Goal: Navigation & Orientation: Find specific page/section

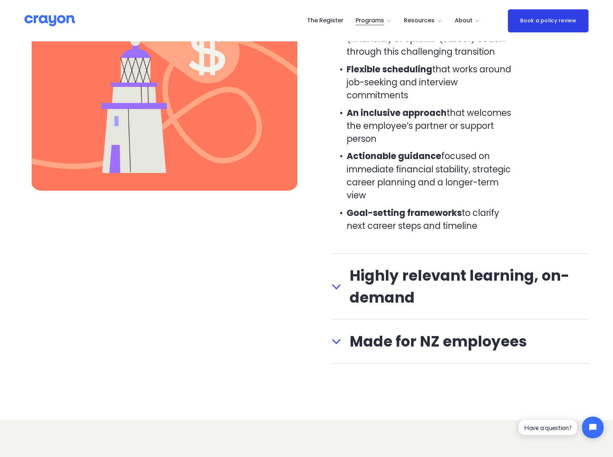
scroll to position [791, 0]
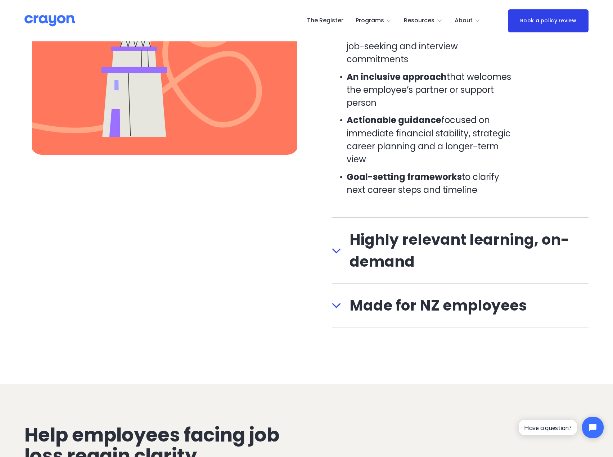
click at [48, 21] on img at bounding box center [49, 20] width 50 height 13
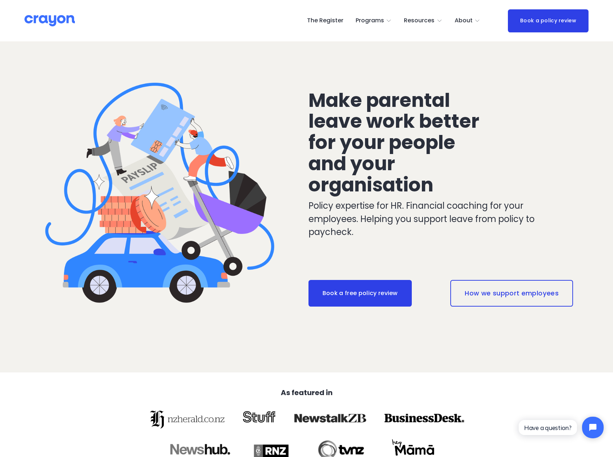
click at [0, 0] on span "Pulse: Annual Financial Health Check" at bounding box center [0, 0] width 0 height 0
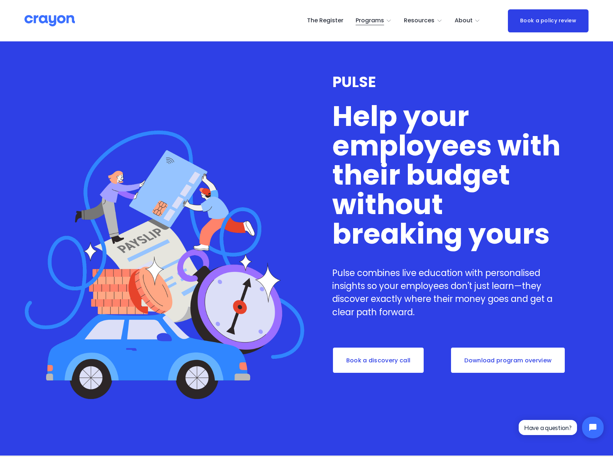
click at [0, 0] on span "Restart: Redundancy" at bounding box center [0, 0] width 0 height 0
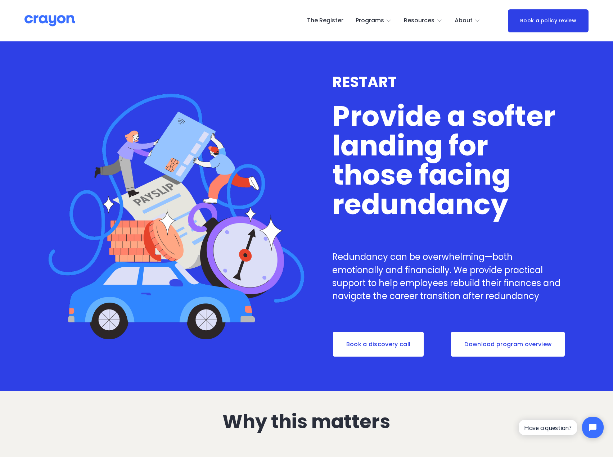
click at [0, 0] on span "Nest: Baby Prep" at bounding box center [0, 0] width 0 height 0
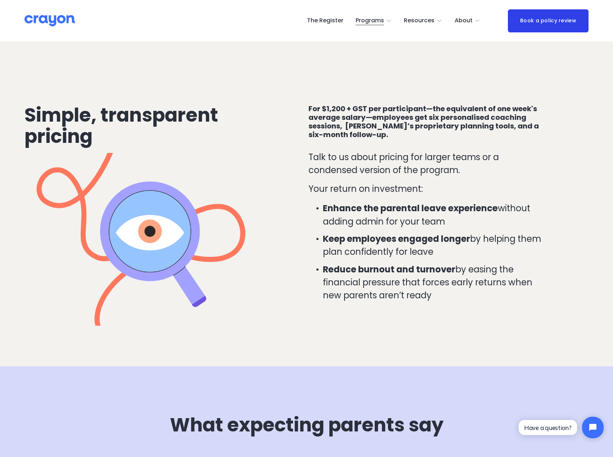
scroll to position [1583, 0]
